Goal: Information Seeking & Learning: Compare options

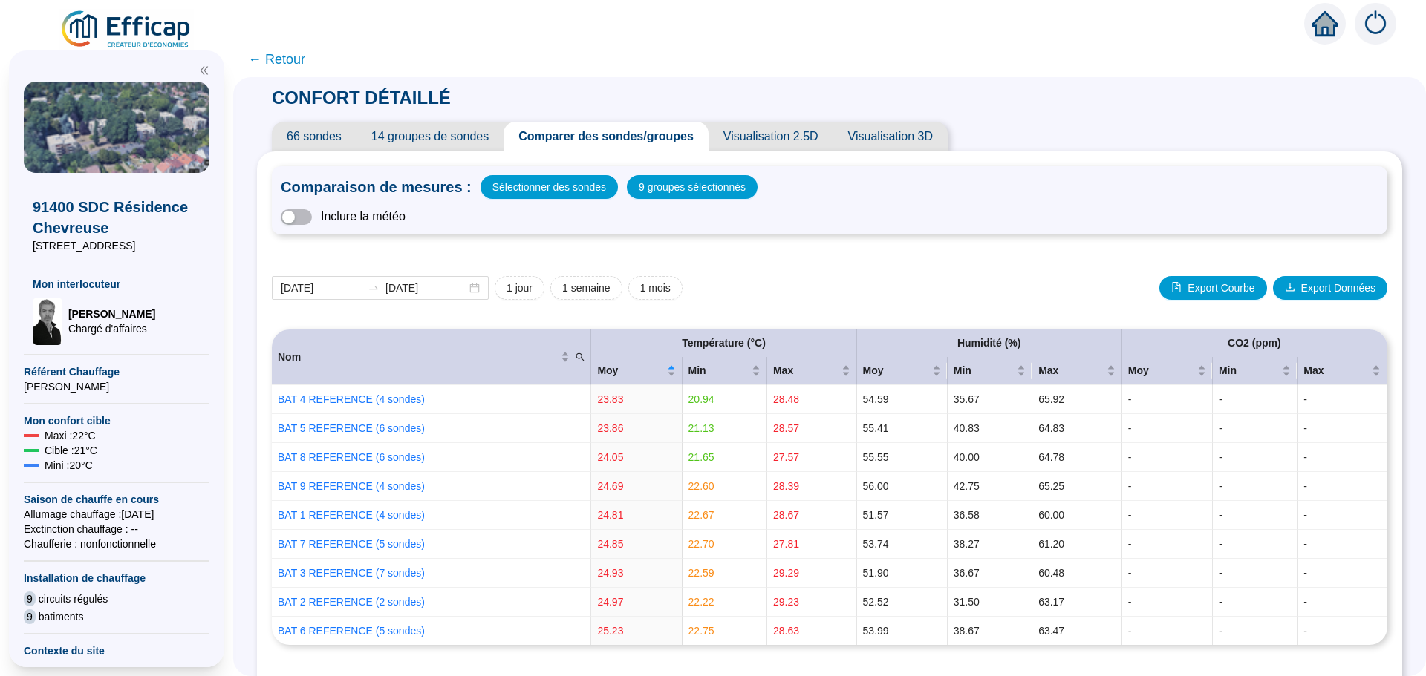
scroll to position [446, 0]
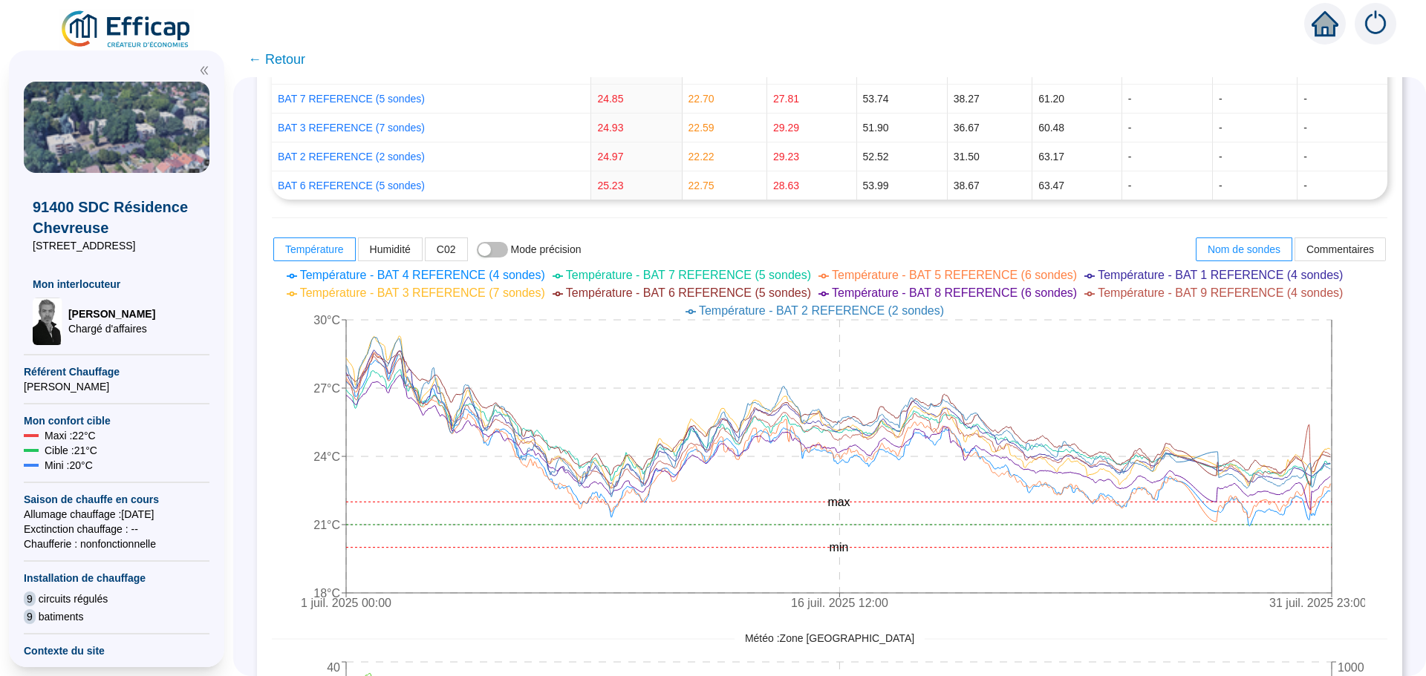
click at [291, 59] on span "← Retour" at bounding box center [276, 59] width 57 height 21
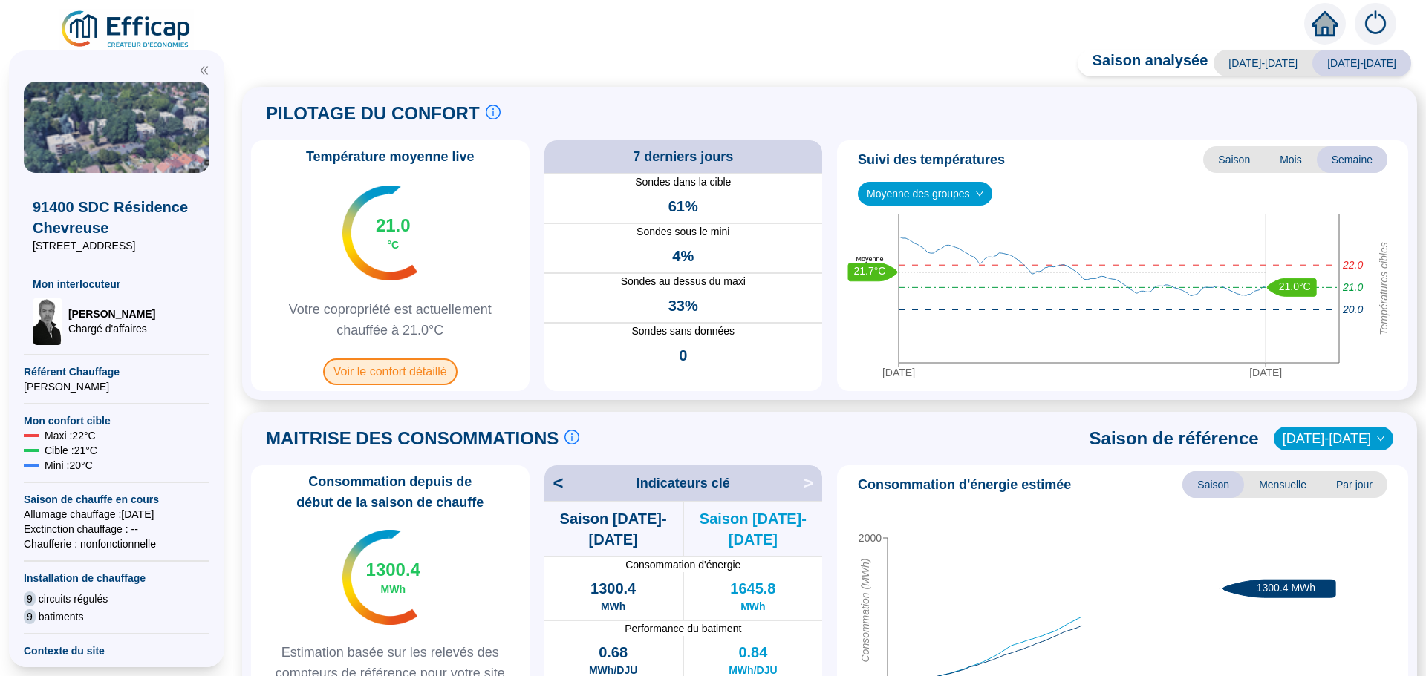
click at [368, 366] on span "Voir le confort détaillé" at bounding box center [390, 372] width 134 height 27
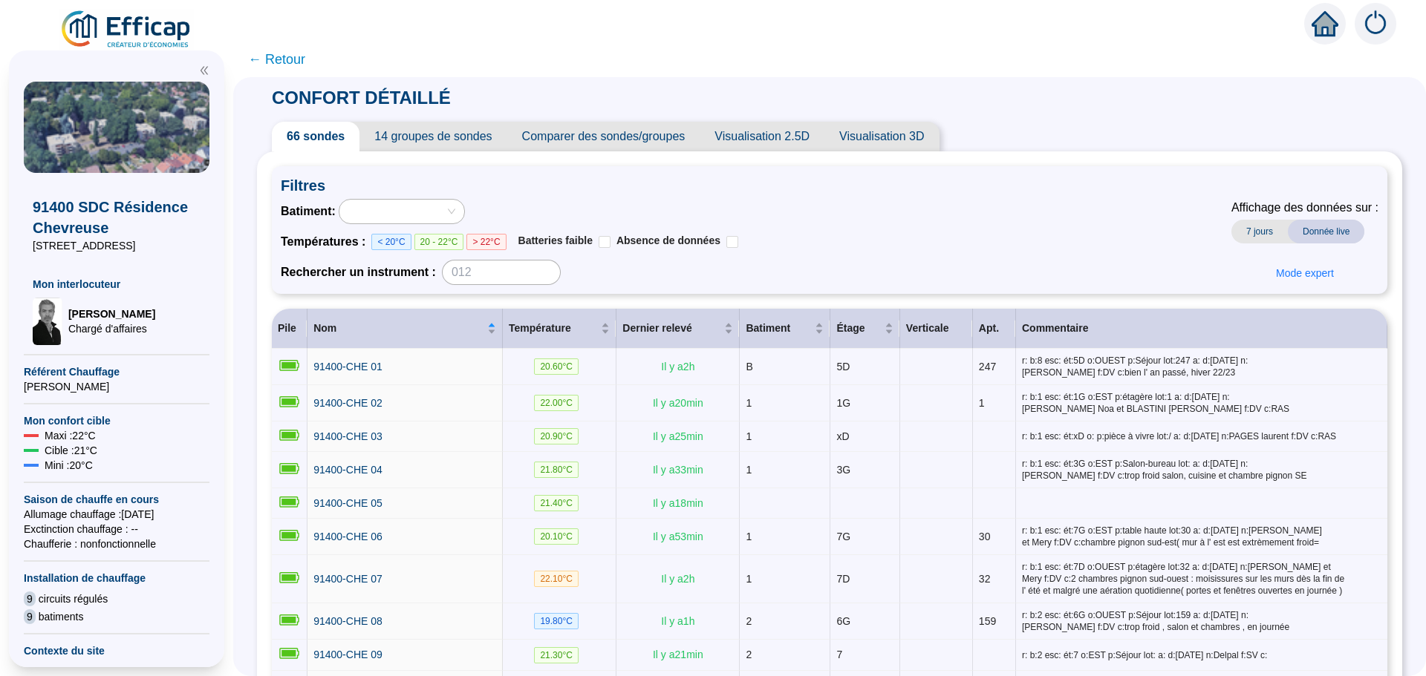
click at [667, 130] on span "Comparer des sondes/groupes" at bounding box center [603, 137] width 193 height 30
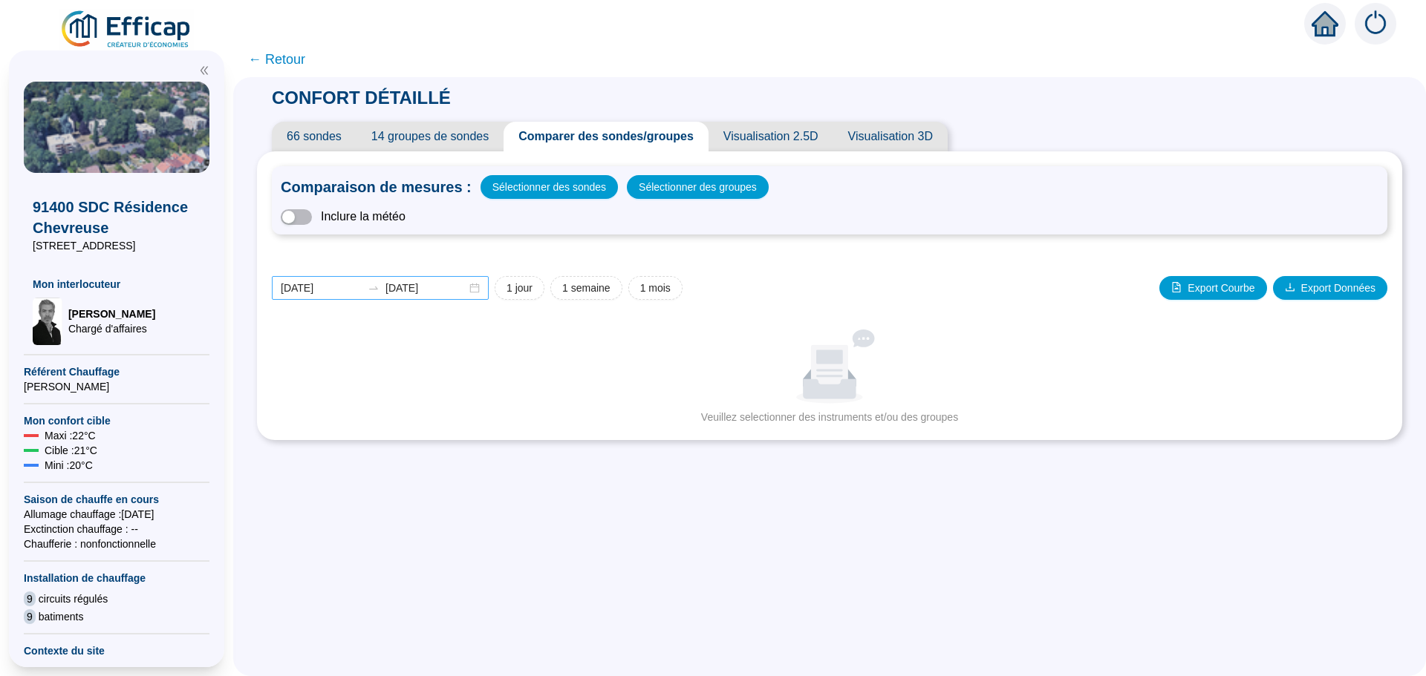
click at [482, 288] on div "[DATE] [DATE]" at bounding box center [380, 288] width 217 height 24
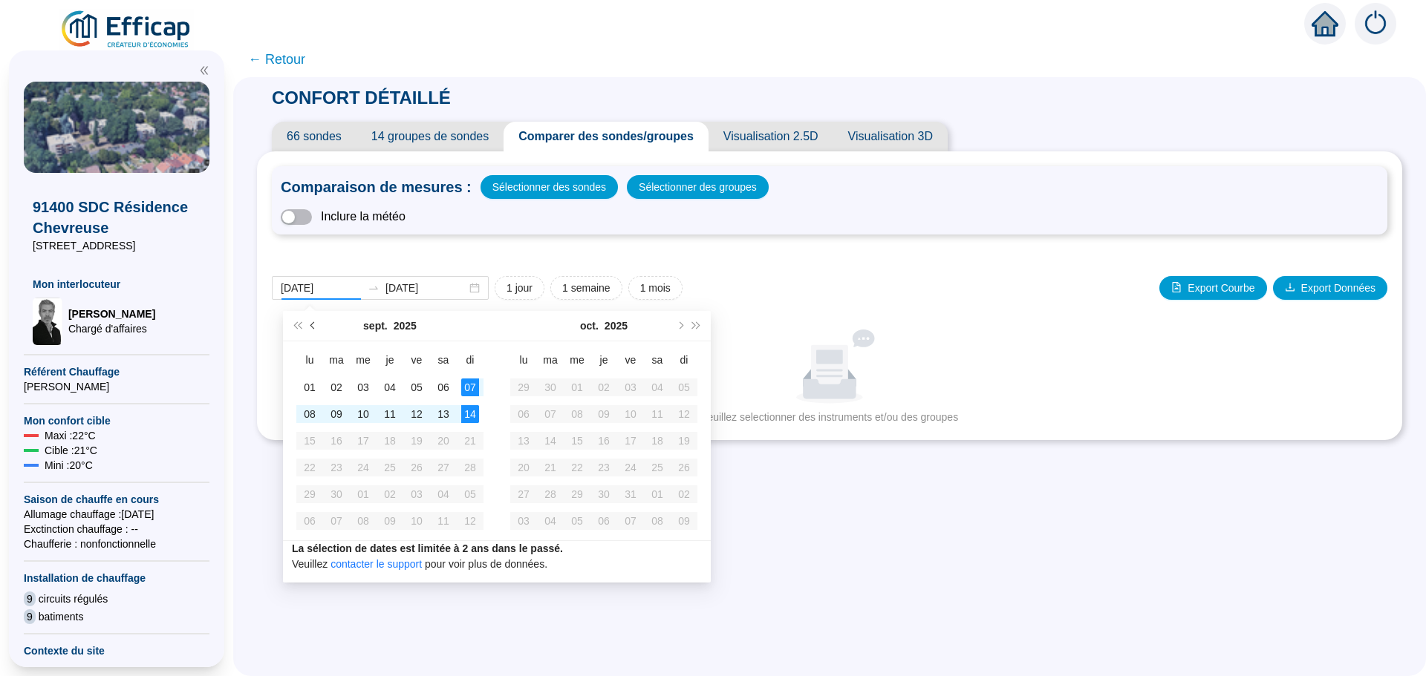
click at [308, 324] on button "Mois précédent (PageUp)" at bounding box center [313, 326] width 16 height 30
click at [308, 325] on button "Mois précédent (PageUp)" at bounding box center [313, 326] width 16 height 30
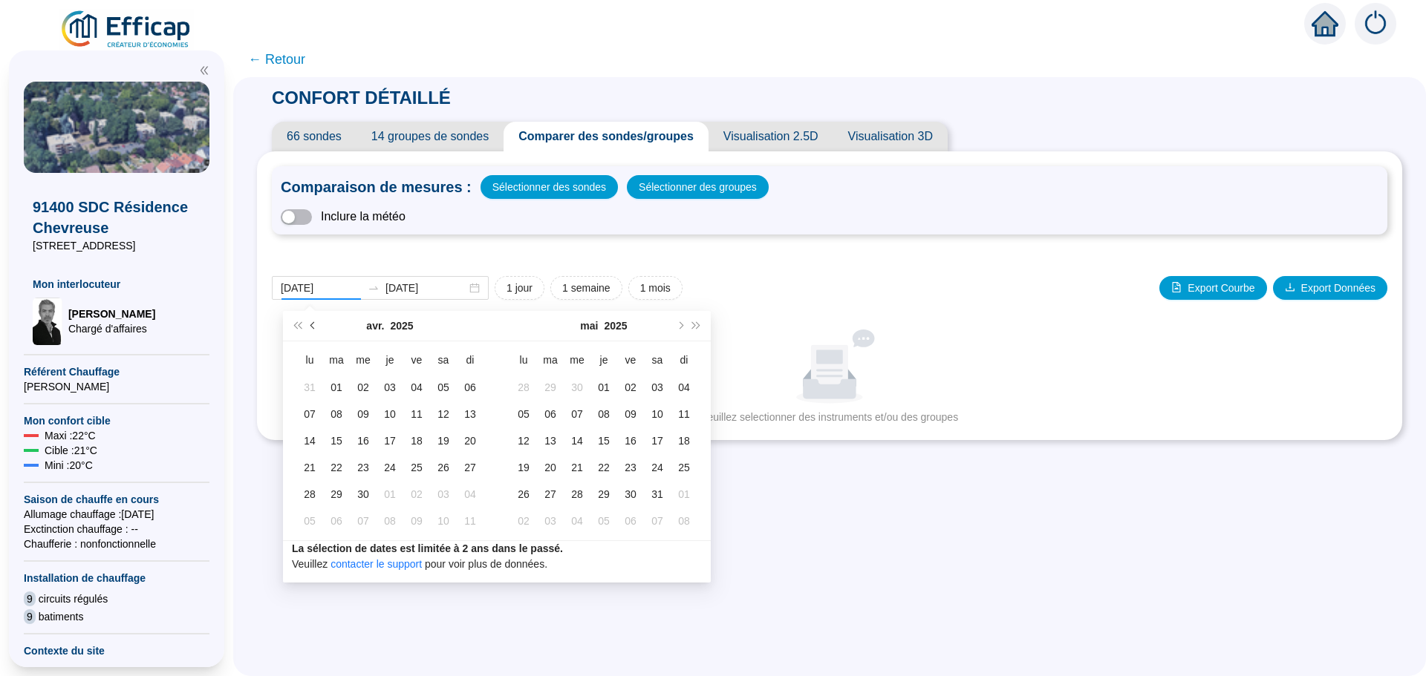
click at [308, 325] on button "Mois précédent (PageUp)" at bounding box center [313, 326] width 16 height 30
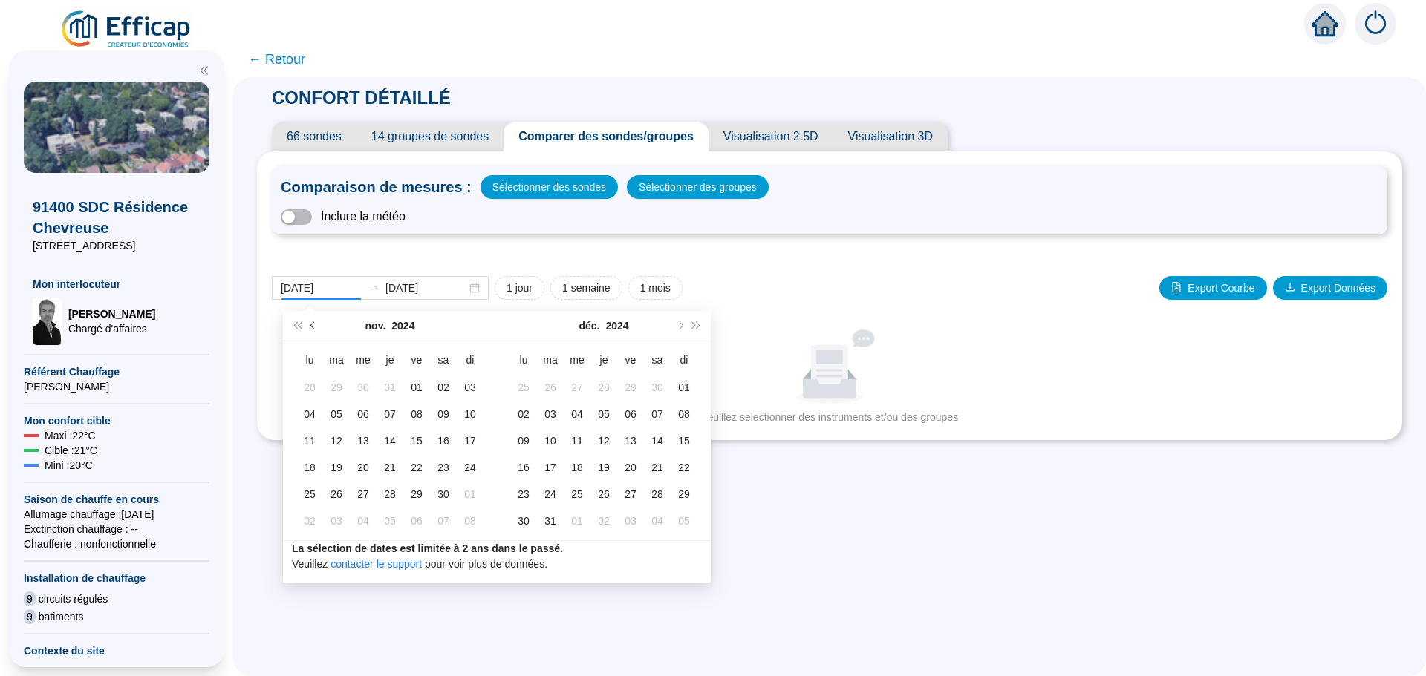
click at [308, 325] on button "Mois précédent (PageUp)" at bounding box center [313, 326] width 16 height 30
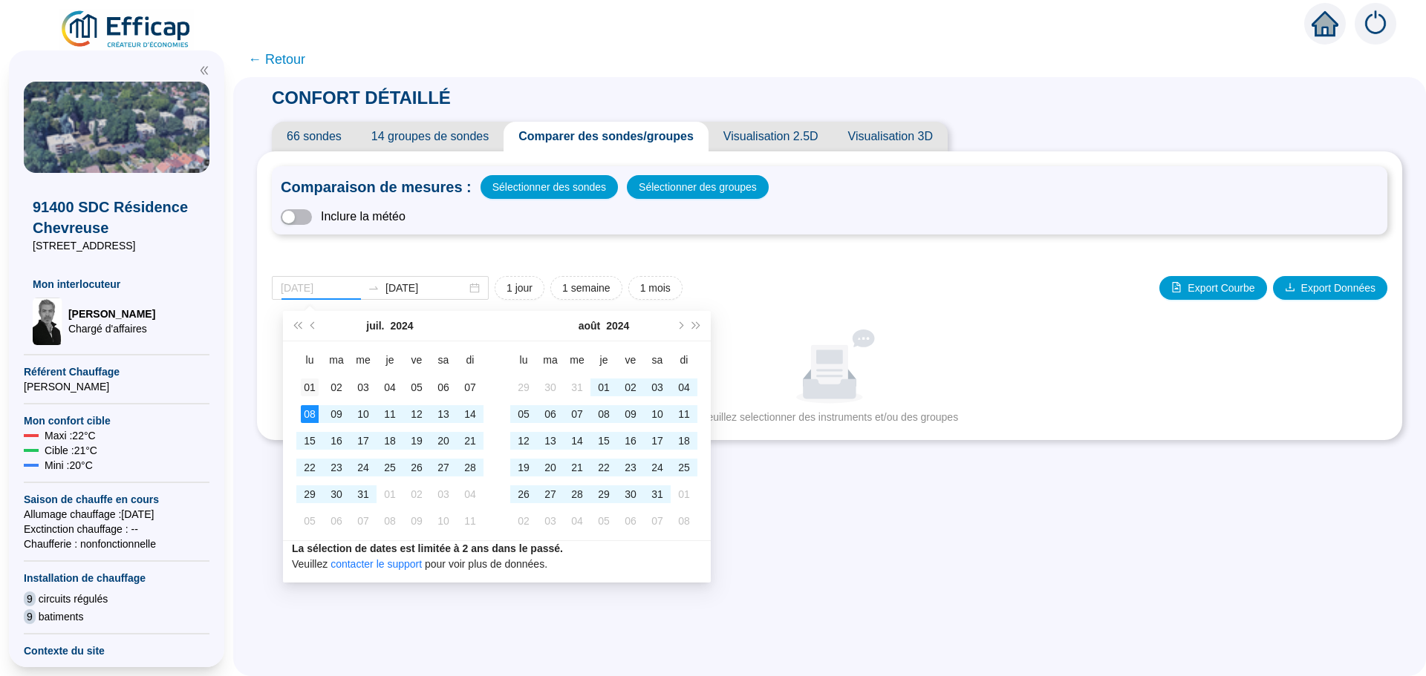
type input "[DATE]"
click at [313, 383] on div "01" at bounding box center [310, 388] width 18 height 18
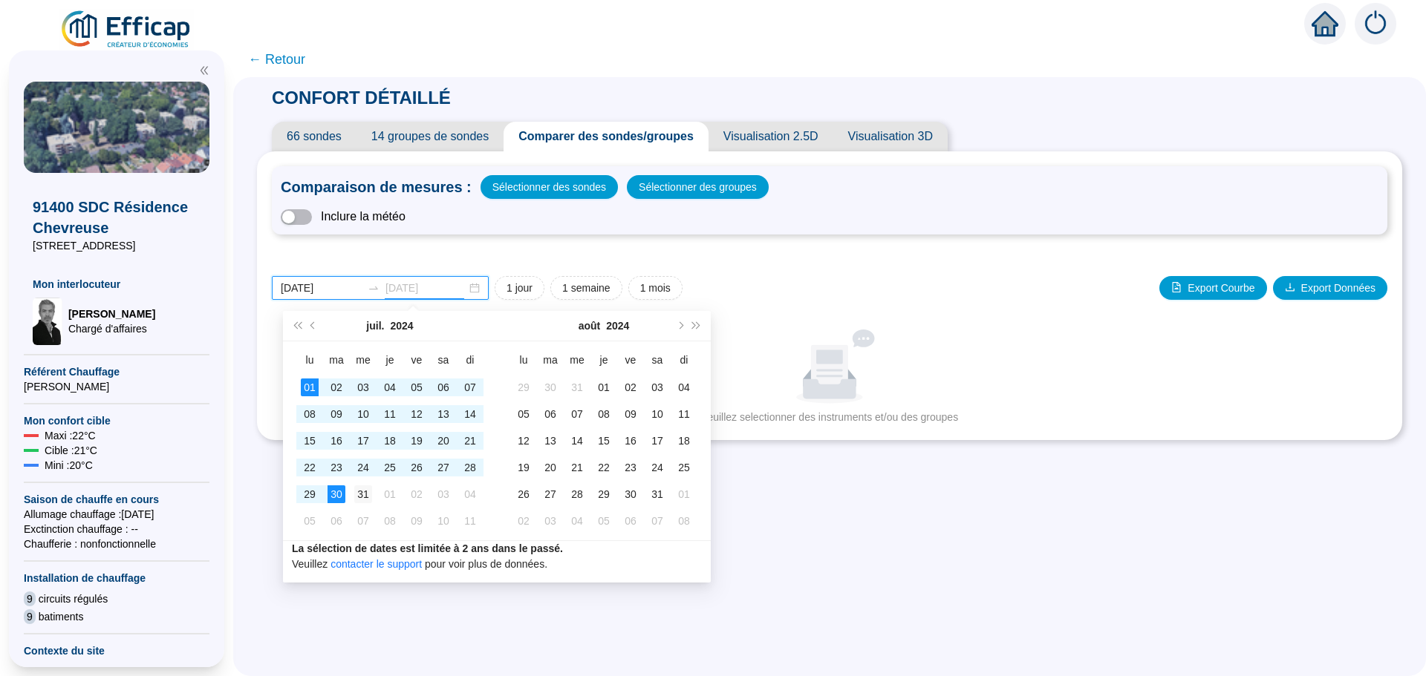
type input "[DATE]"
click at [355, 492] on div "31" at bounding box center [363, 495] width 18 height 18
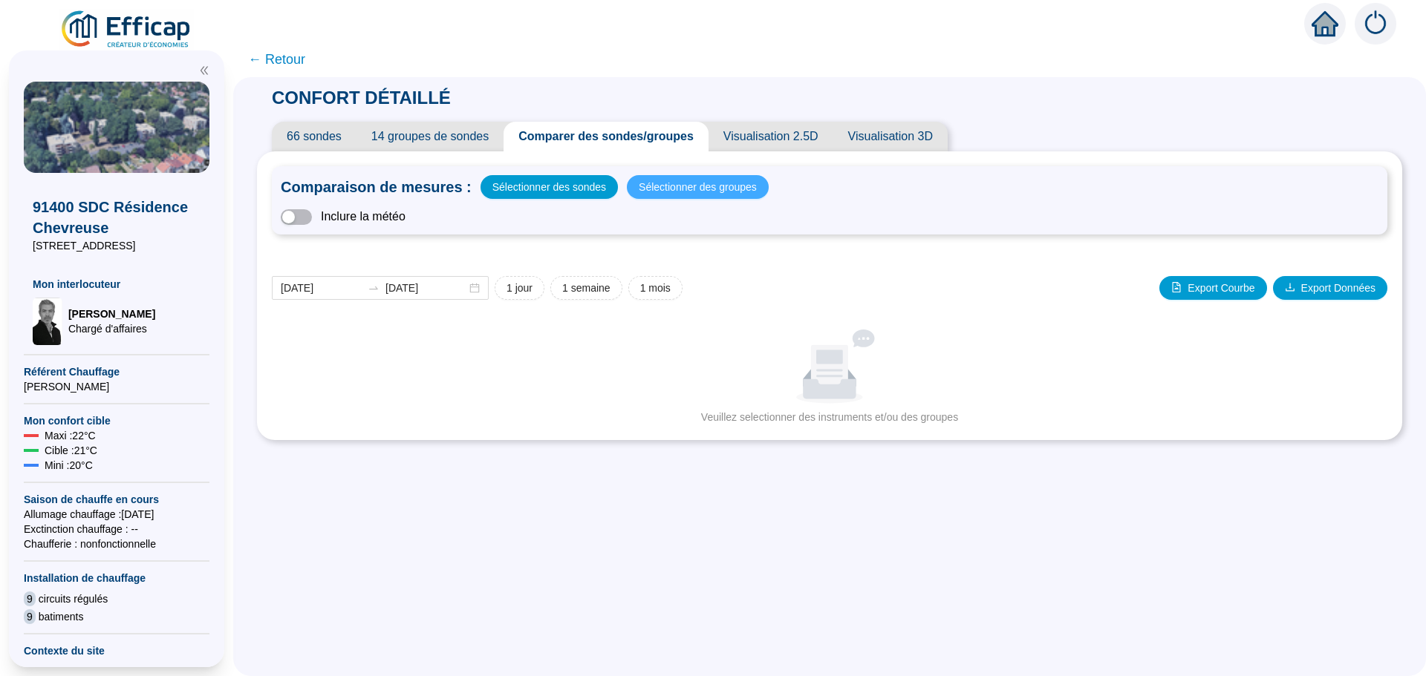
click at [696, 182] on span "Sélectionner des groupes" at bounding box center [698, 187] width 118 height 21
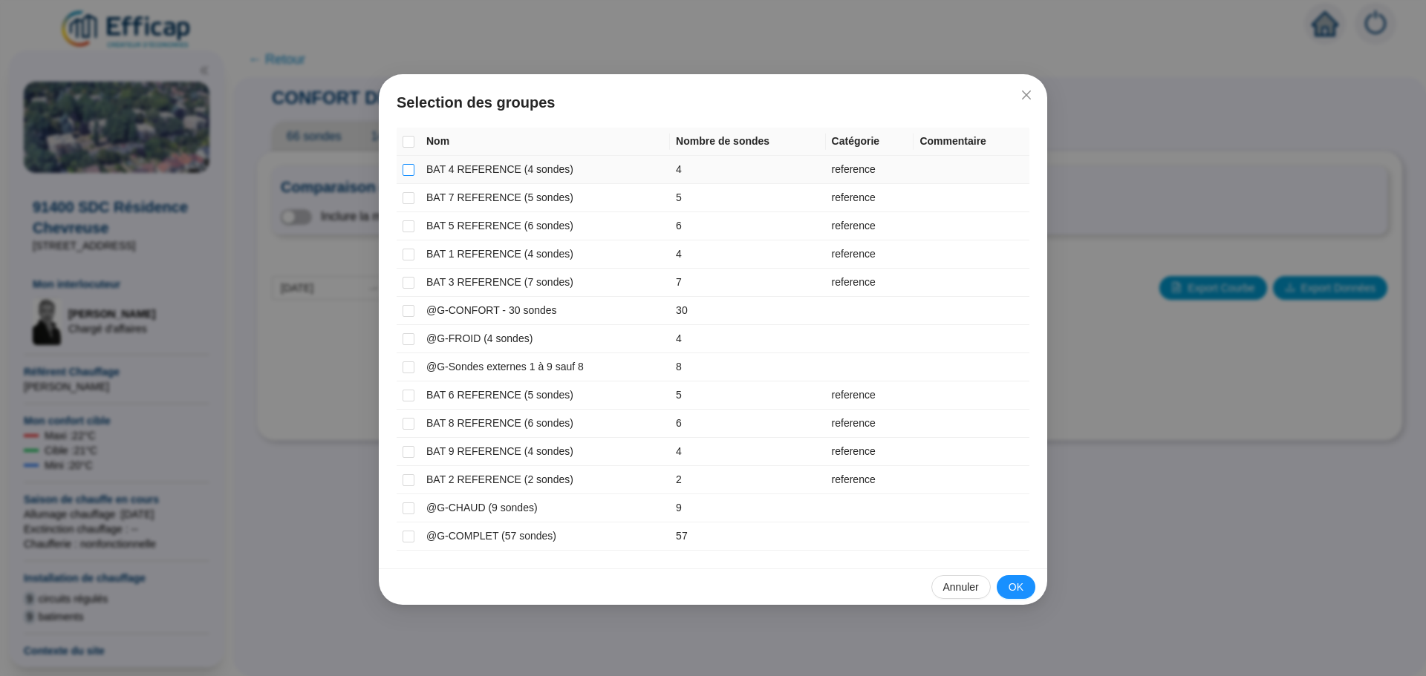
click at [411, 169] on input "checkbox" at bounding box center [408, 170] width 12 height 12
checkbox input "true"
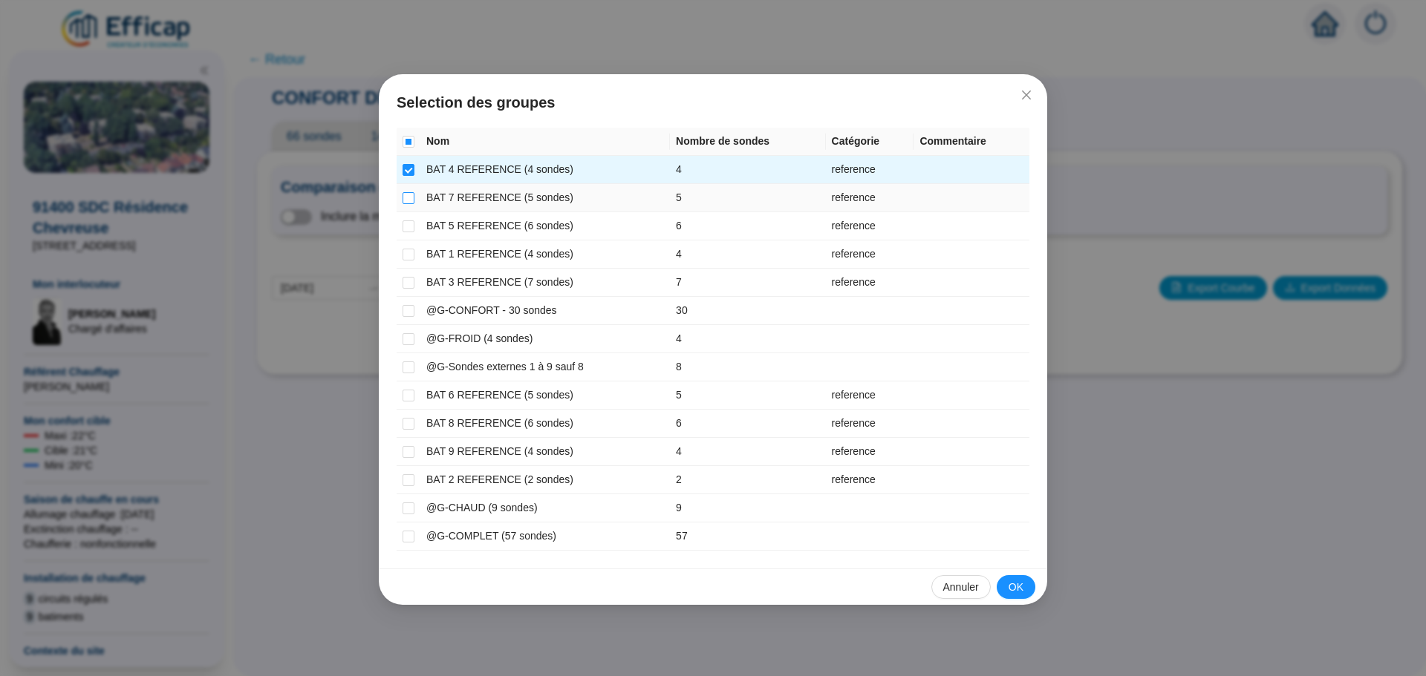
click at [411, 200] on input "checkbox" at bounding box center [408, 198] width 12 height 12
checkbox input "true"
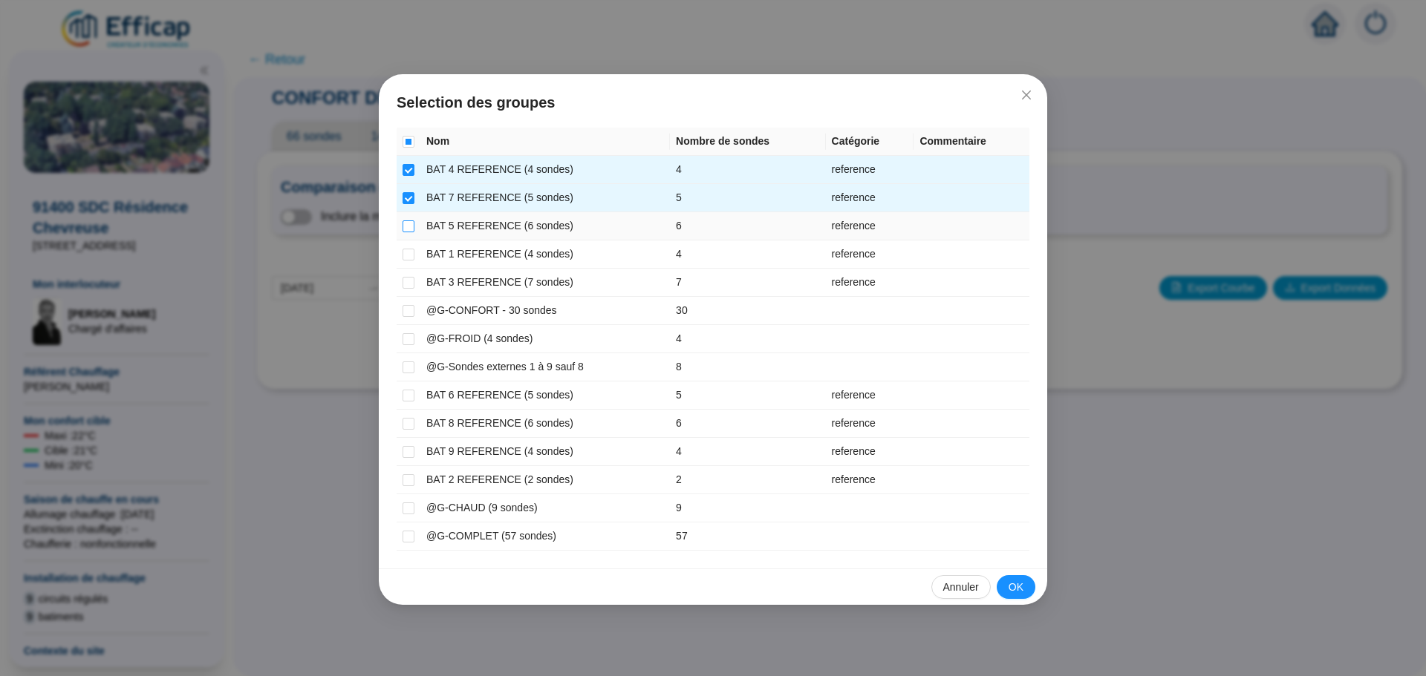
click at [409, 232] on input "checkbox" at bounding box center [408, 227] width 12 height 12
checkbox input "true"
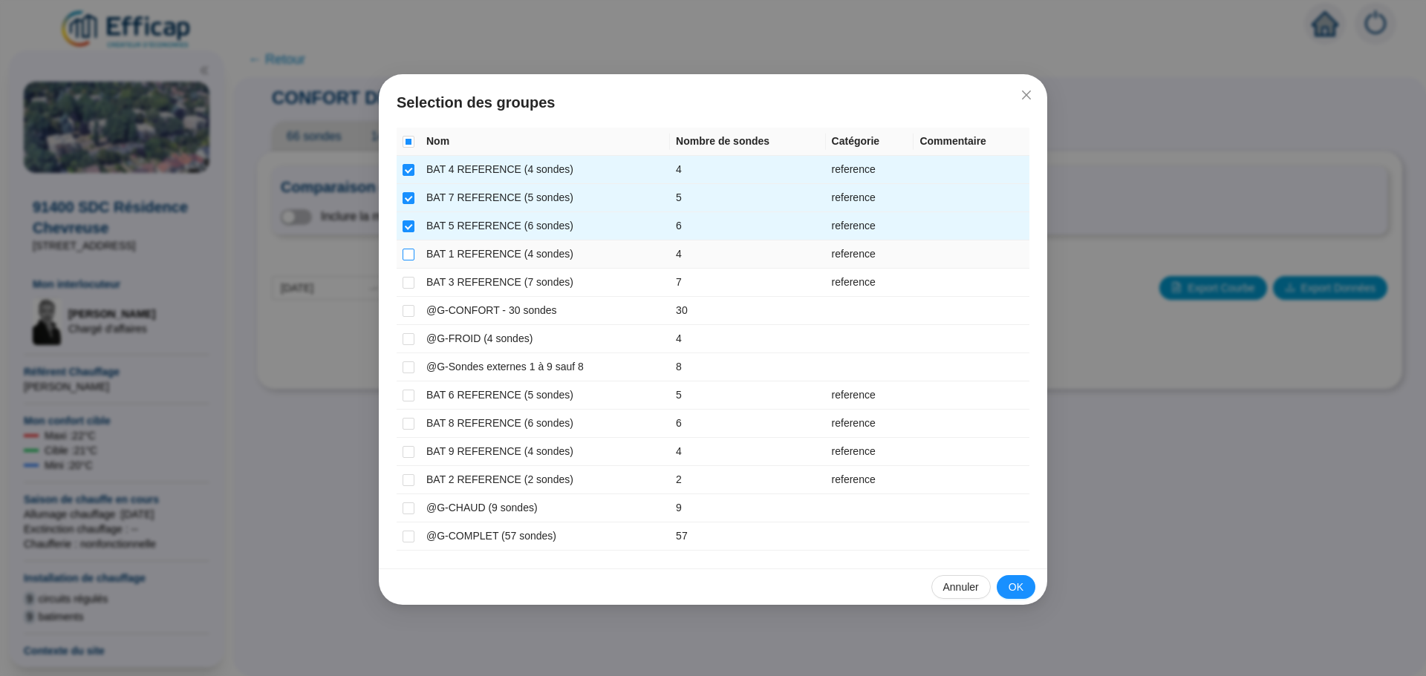
click at [410, 258] on input "checkbox" at bounding box center [408, 255] width 12 height 12
checkbox input "true"
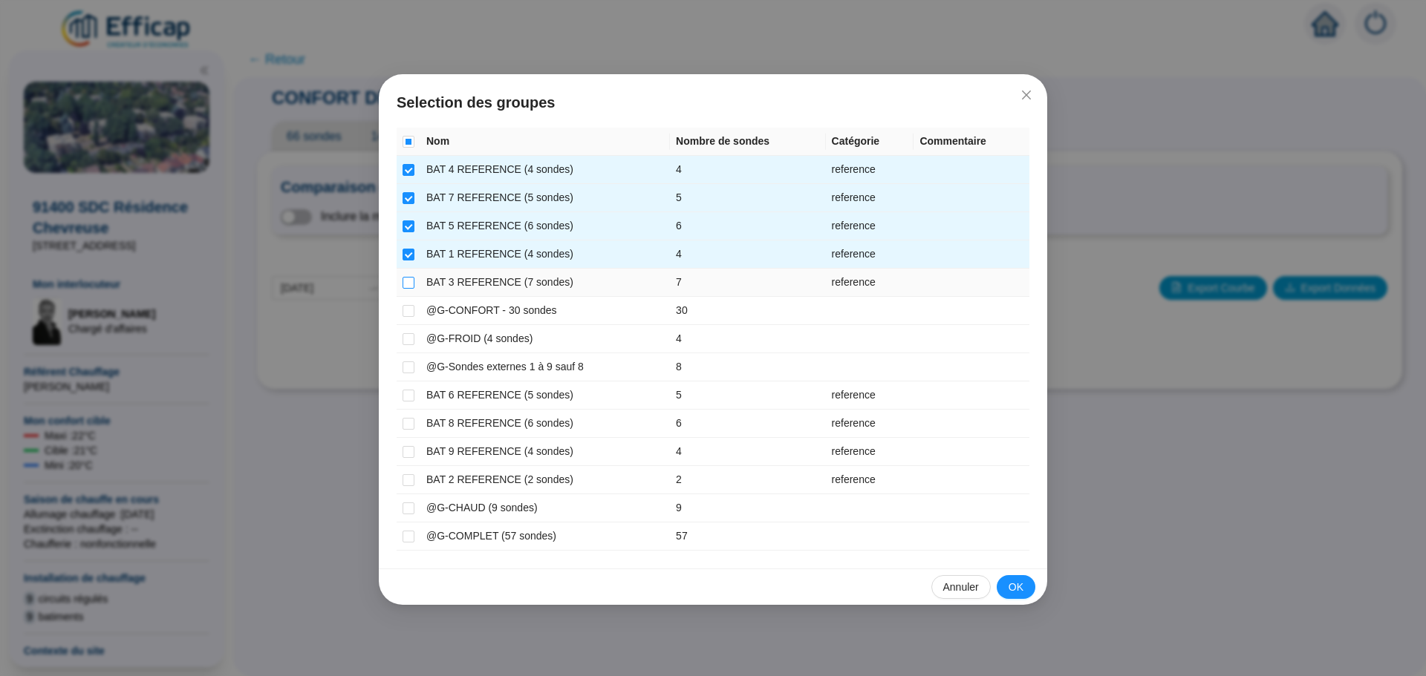
click at [411, 283] on input "checkbox" at bounding box center [408, 283] width 12 height 12
checkbox input "true"
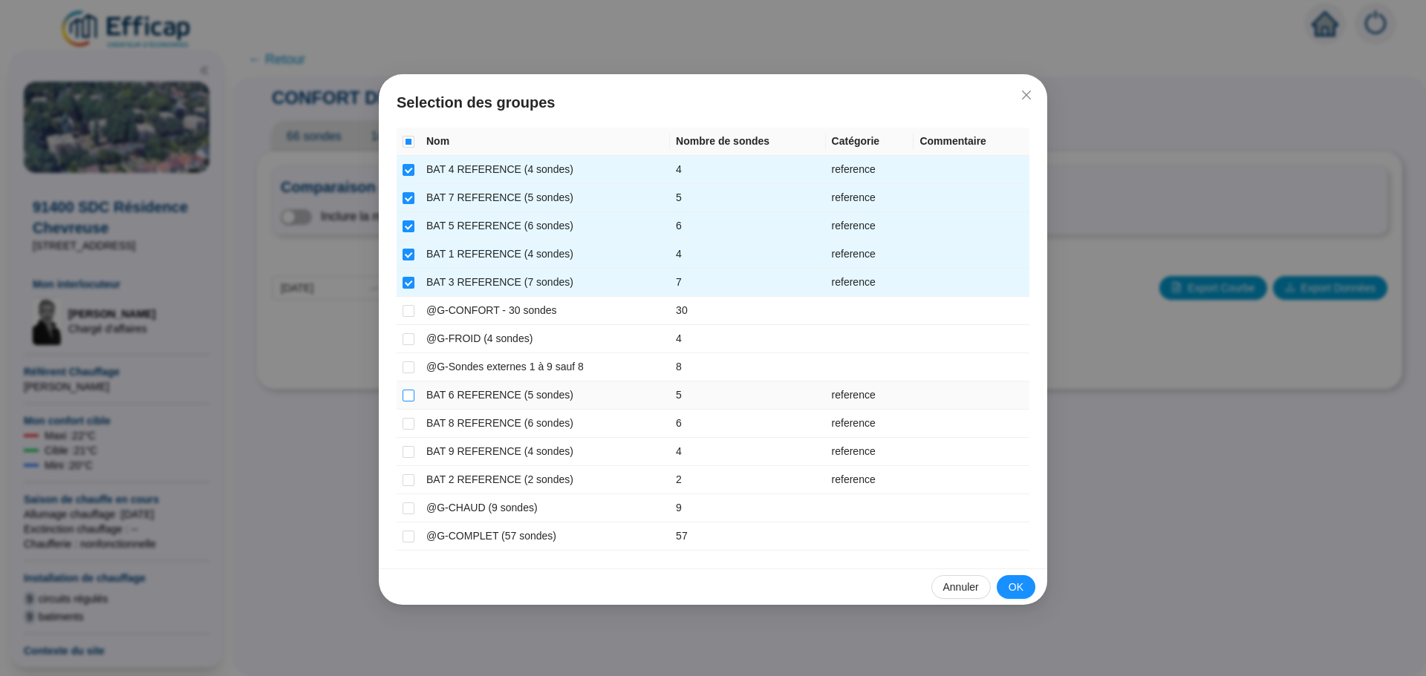
click at [408, 390] on input "checkbox" at bounding box center [408, 396] width 12 height 12
checkbox input "true"
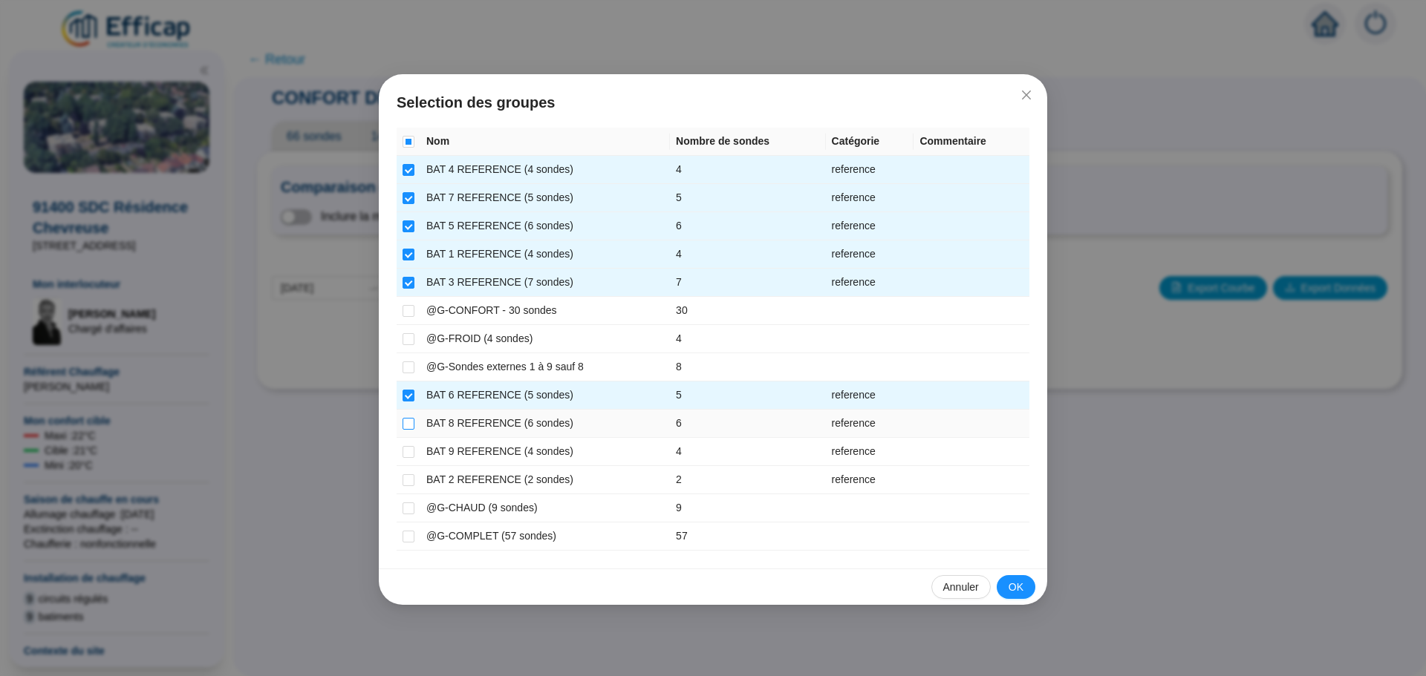
click at [409, 418] on input "checkbox" at bounding box center [408, 424] width 12 height 12
checkbox input "true"
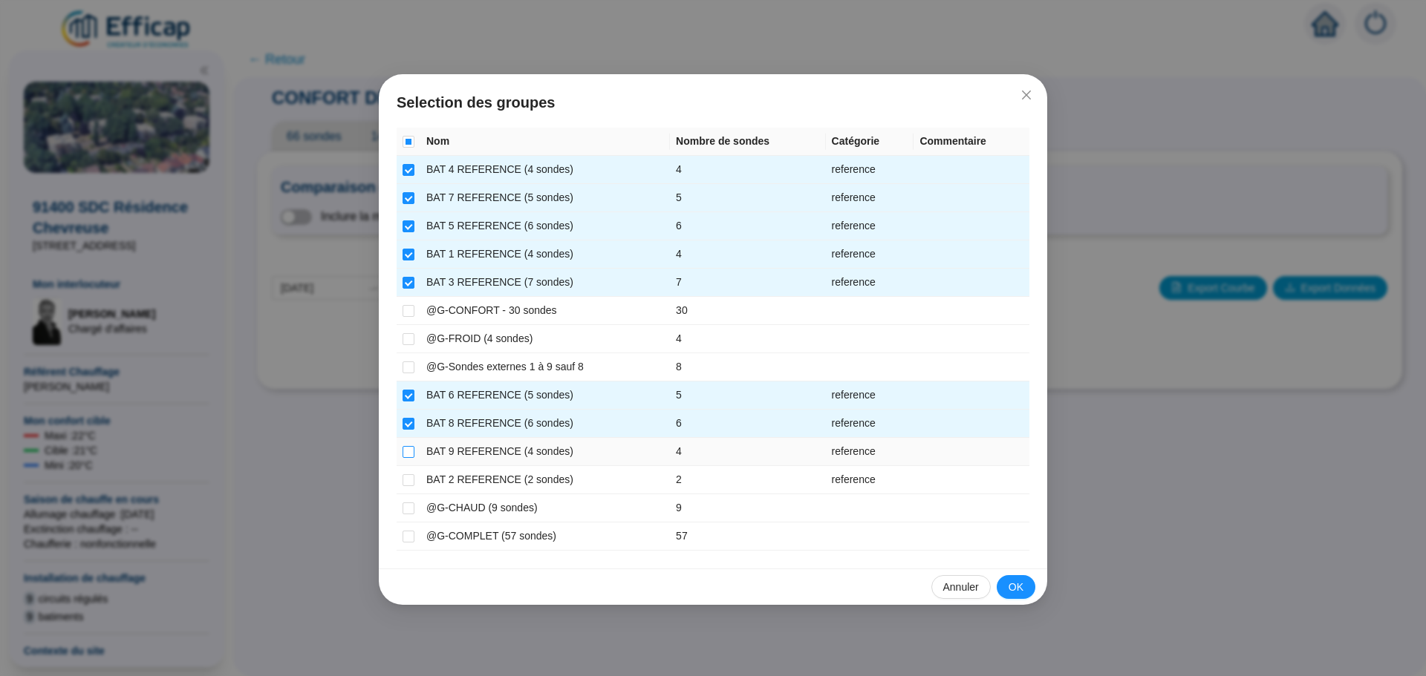
click at [411, 448] on input "checkbox" at bounding box center [408, 452] width 12 height 12
checkbox input "true"
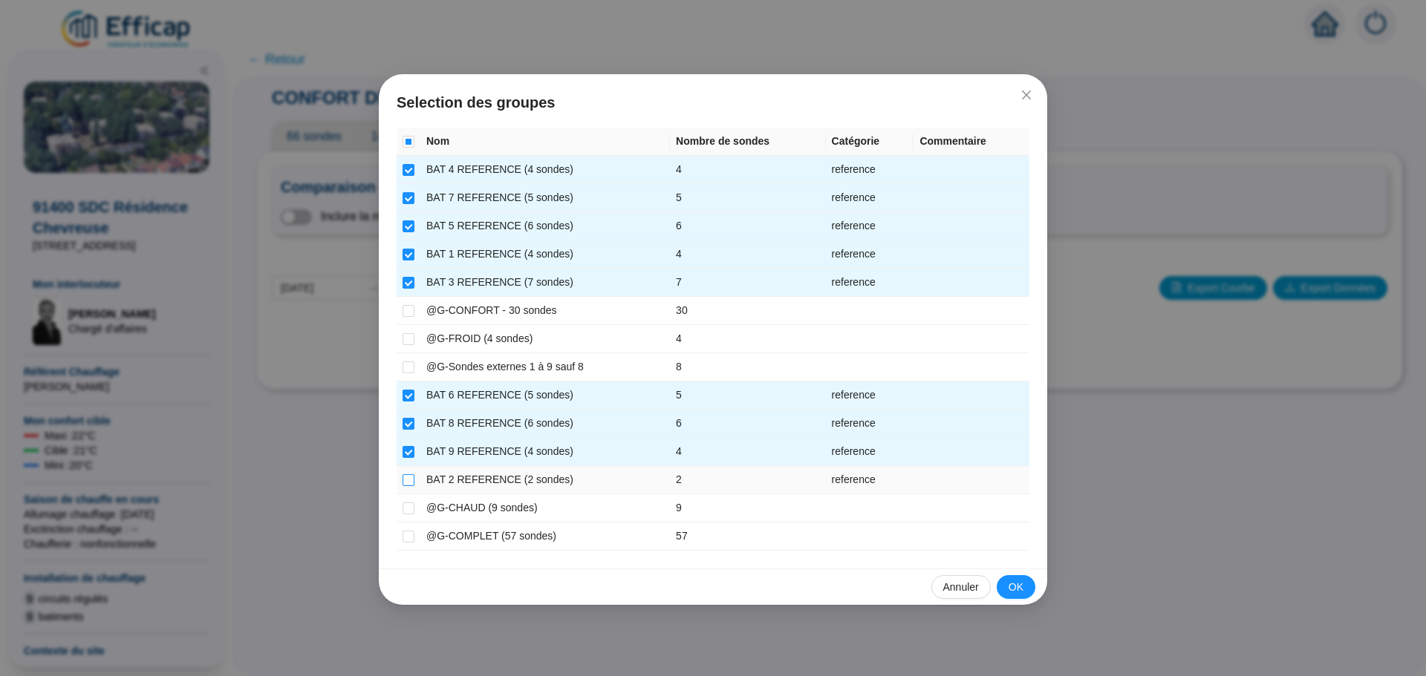
click at [411, 481] on input "checkbox" at bounding box center [408, 480] width 12 height 12
checkbox input "true"
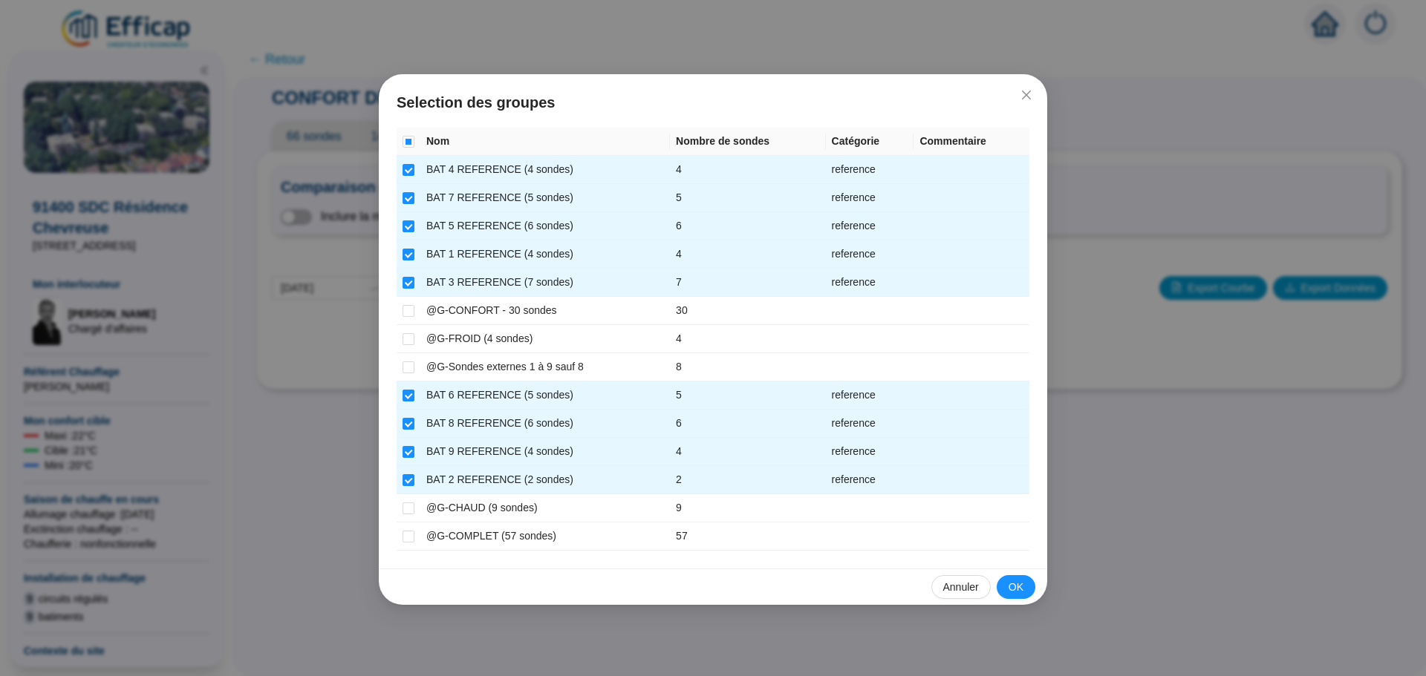
click at [1016, 585] on span "OK" at bounding box center [1015, 588] width 15 height 16
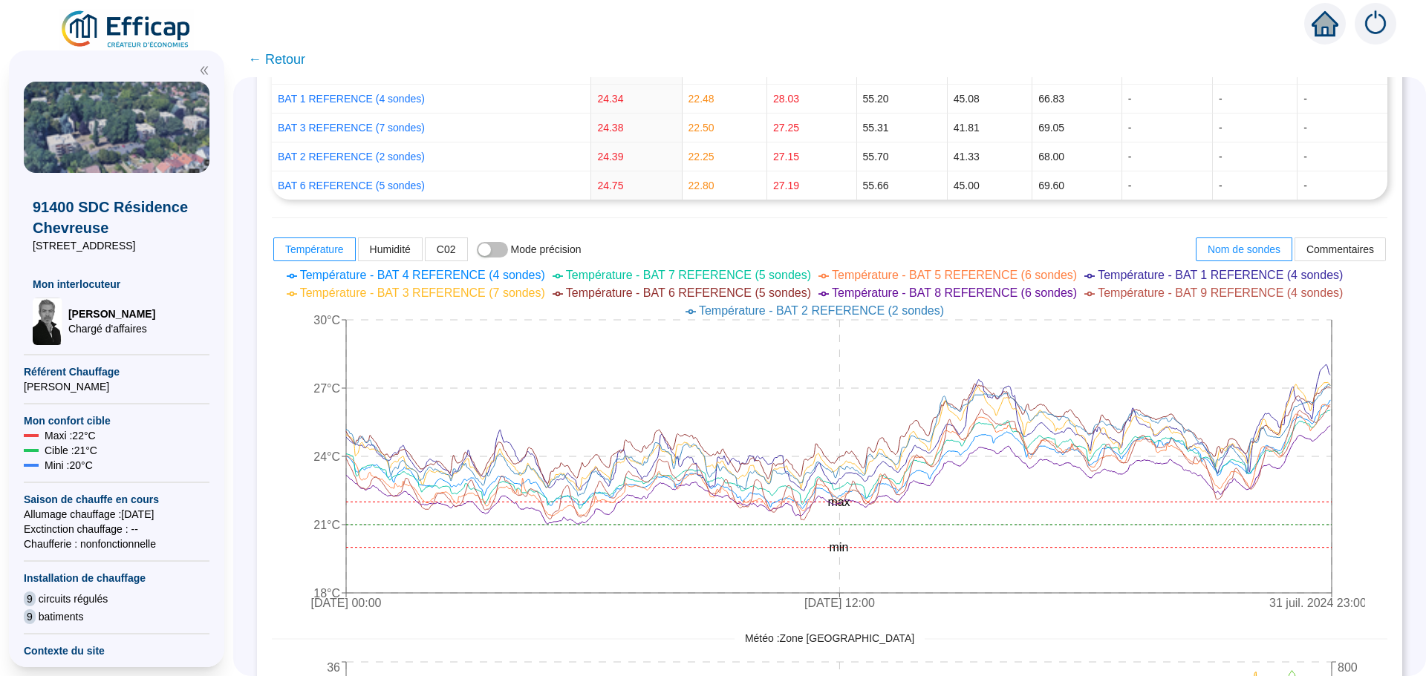
scroll to position [520, 0]
